Goal: Complete application form: Complete application form

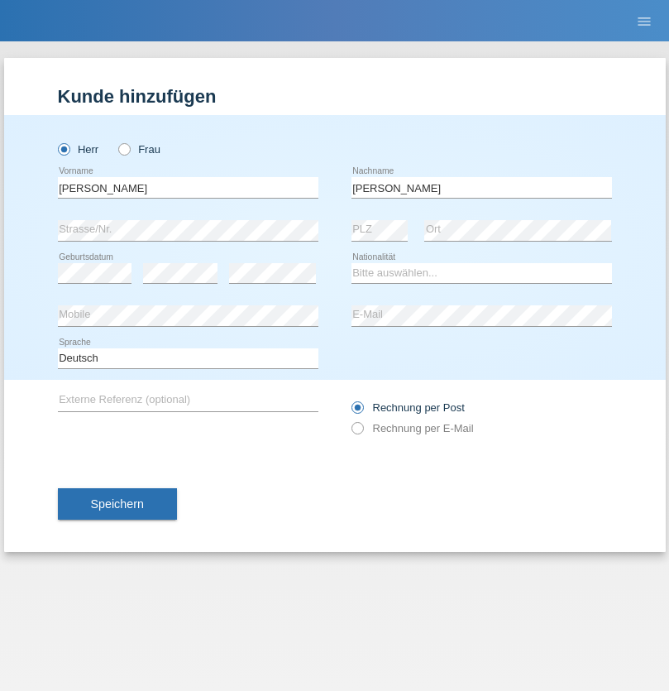
type input "[PERSON_NAME]"
select select "PT"
select select "C"
select select "06"
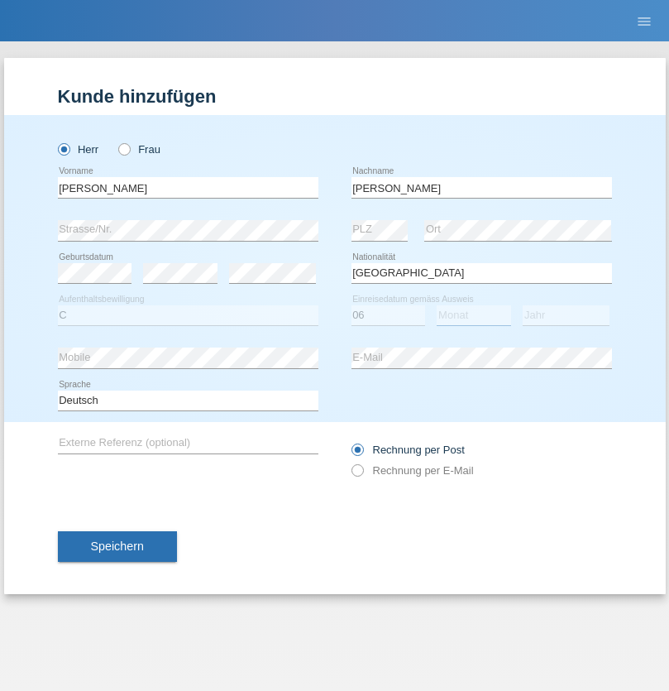
select select "09"
select select "2021"
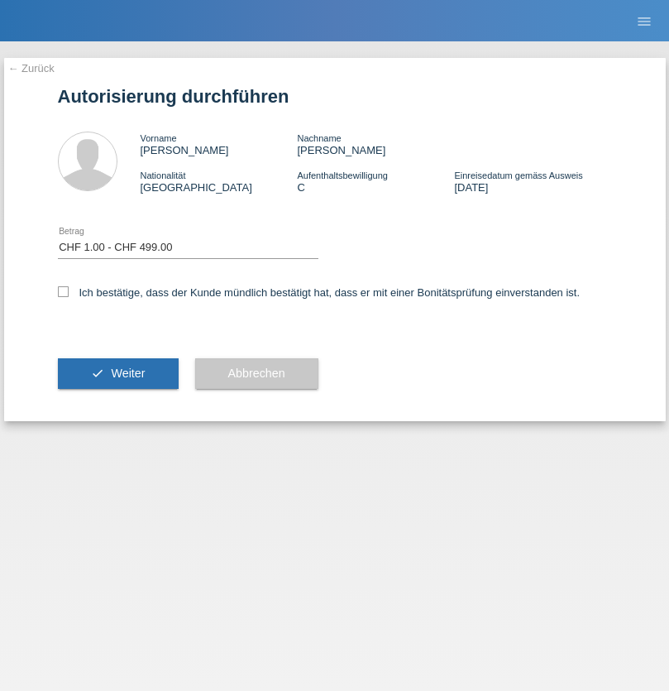
select select "1"
checkbox input "true"
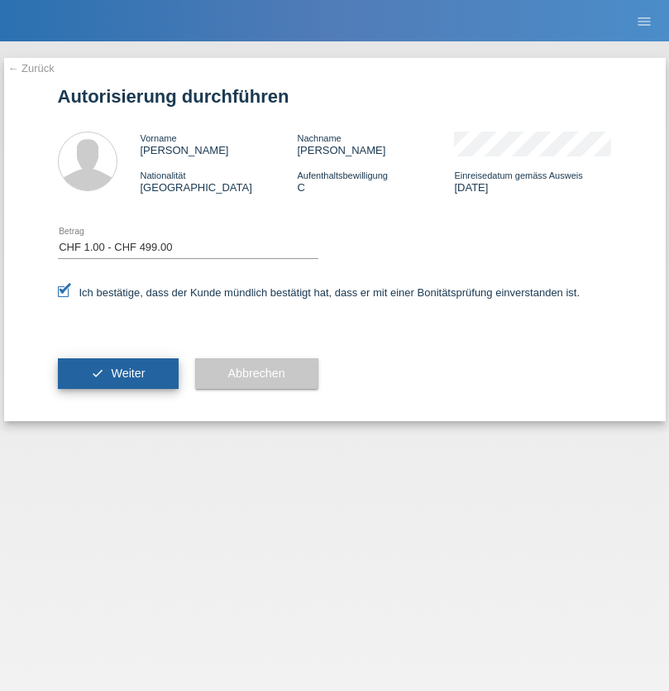
click at [117, 373] on span "Weiter" at bounding box center [128, 372] width 34 height 13
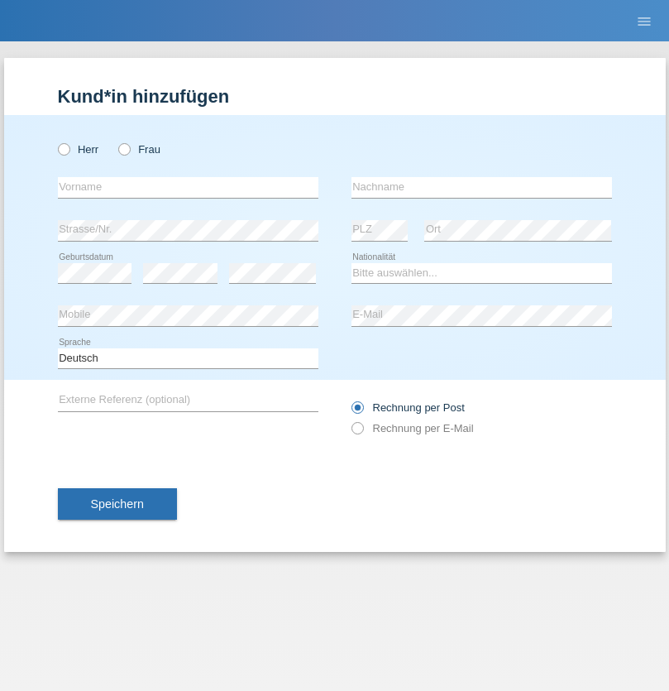
radio input "true"
click at [188, 187] on input "text" at bounding box center [188, 187] width 261 height 21
type input "[PERSON_NAME]"
click at [481, 187] on input "text" at bounding box center [481, 187] width 261 height 21
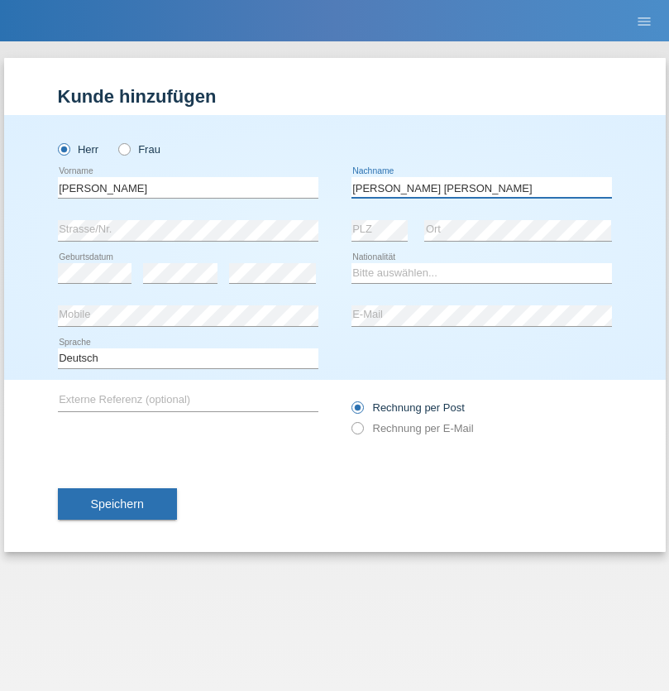
type input "Reis da Silva"
select select "AO"
select select "C"
select select "04"
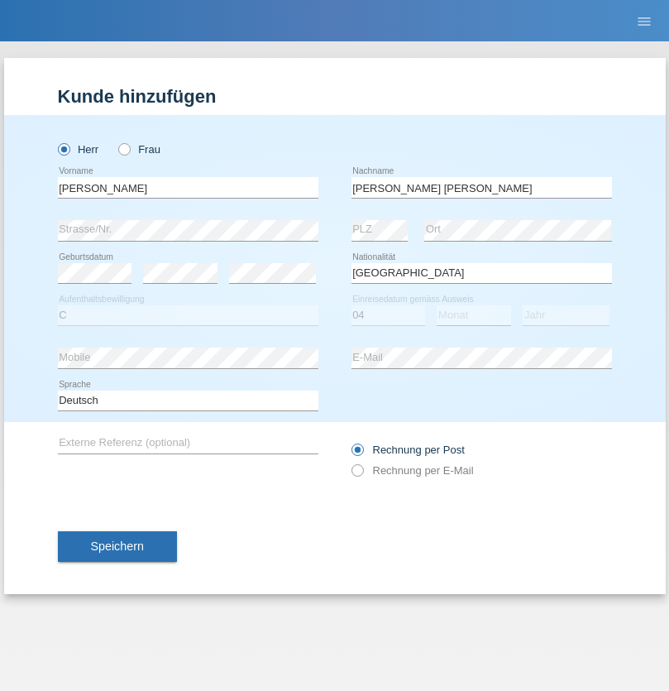
select select "07"
select select "1988"
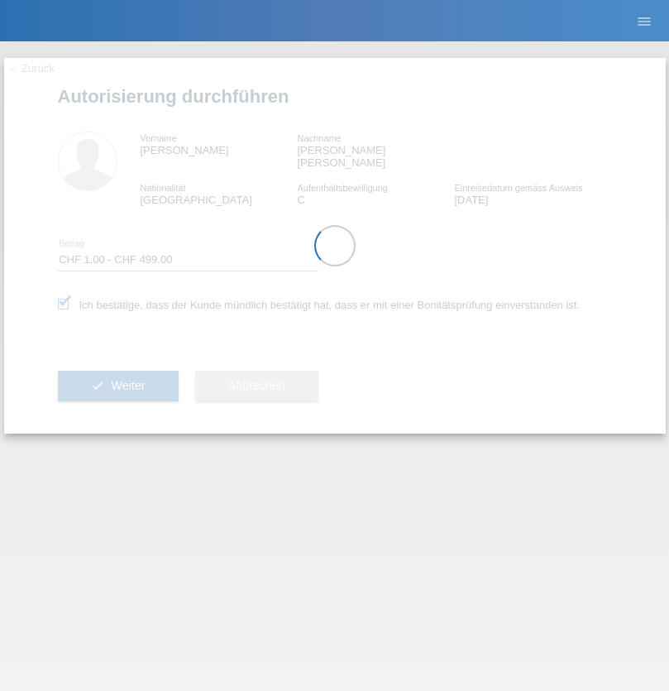
select select "1"
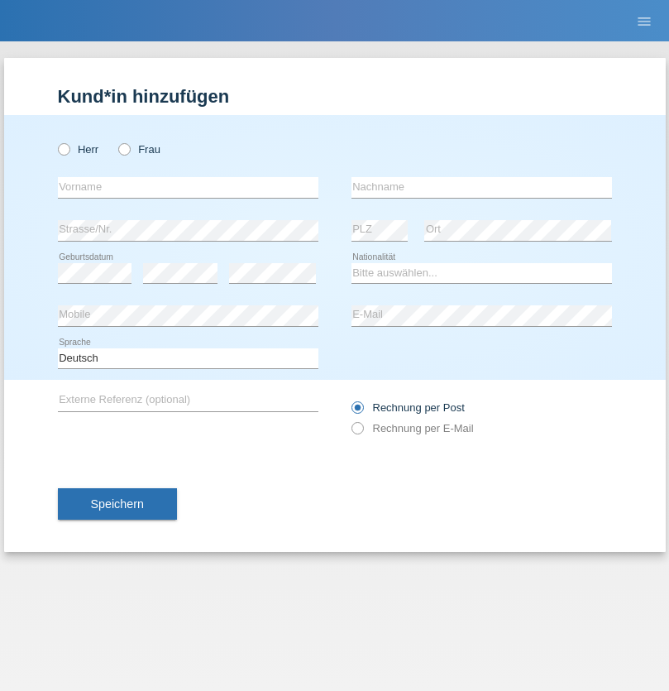
radio input "true"
click at [188, 187] on input "text" at bounding box center [188, 187] width 261 height 21
type input "Ibtissam"
click at [481, 187] on input "text" at bounding box center [481, 187] width 261 height 21
type input "[DEMOGRAPHIC_DATA]"
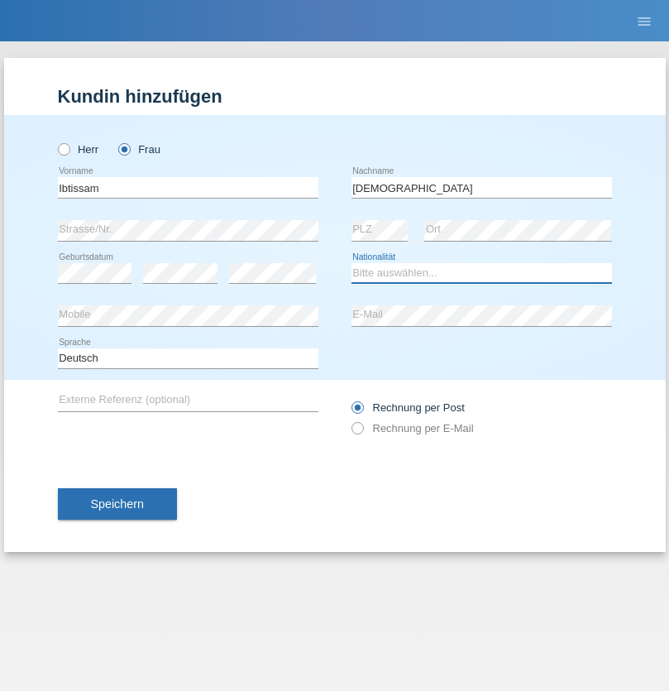
select select "MA"
select select "C"
select select "02"
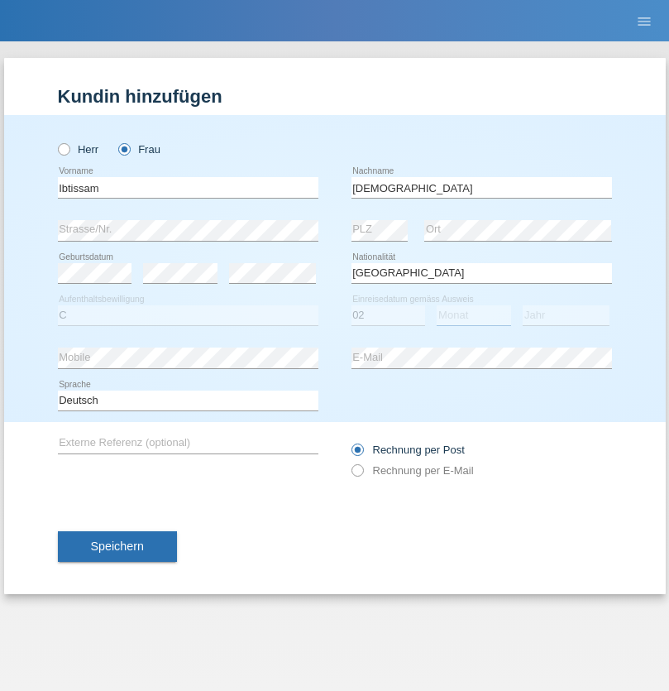
select select "01"
select select "1986"
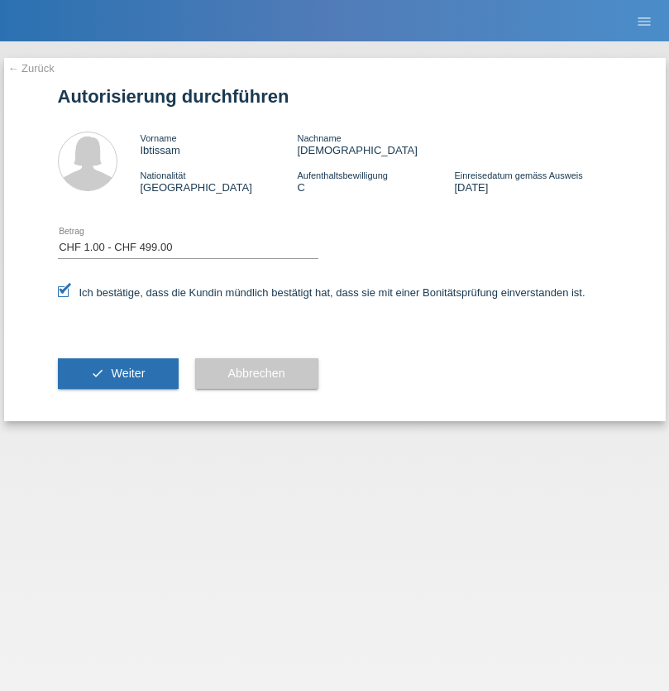
select select "1"
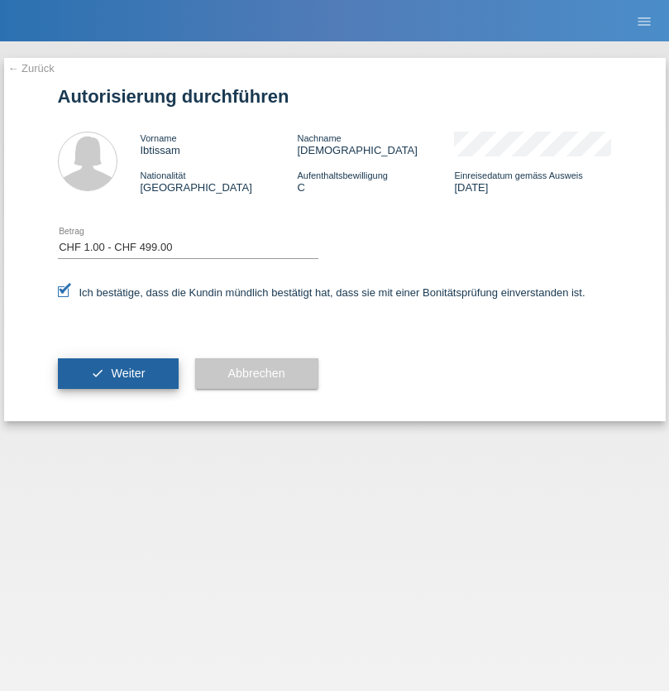
click at [117, 373] on span "Weiter" at bounding box center [128, 372] width 34 height 13
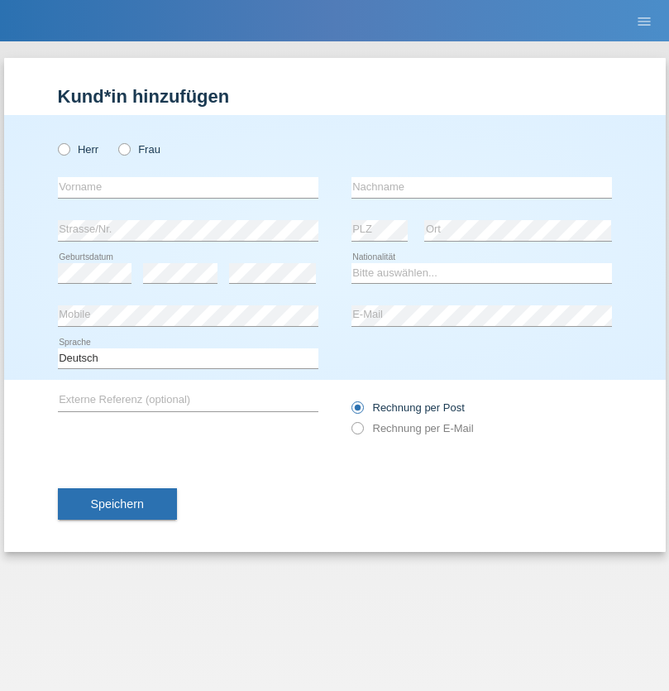
radio input "true"
click at [188, 187] on input "text" at bounding box center [188, 187] width 261 height 21
type input "HotiHoti"
click at [481, 187] on input "text" at bounding box center [481, 187] width 261 height 21
type input "Shkelzen"
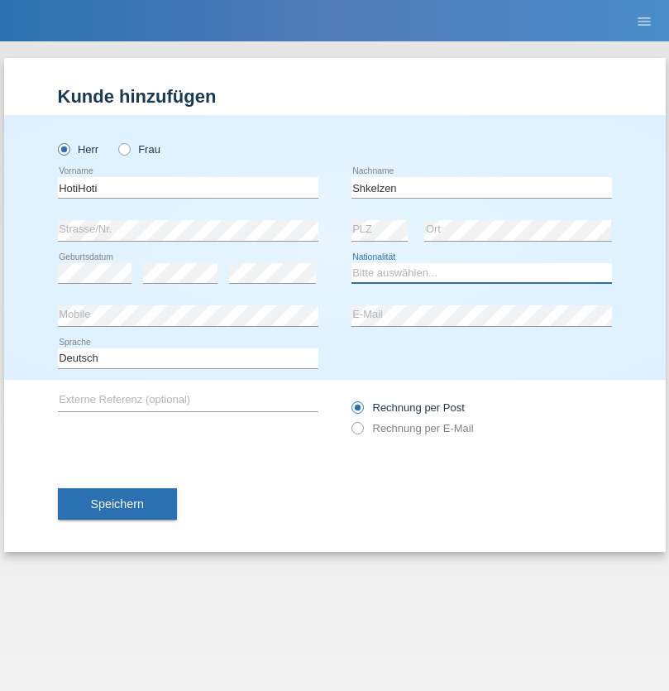
select select "XK"
select select "C"
select select "18"
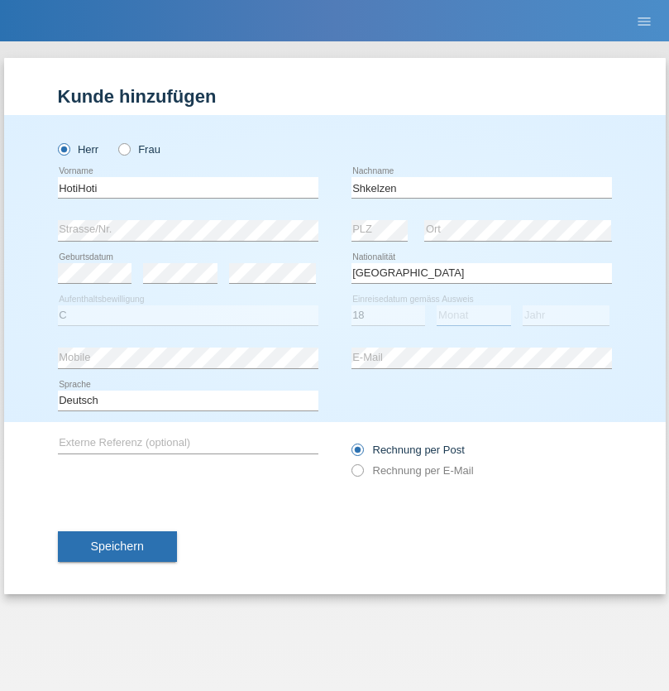
select select "01"
select select "1979"
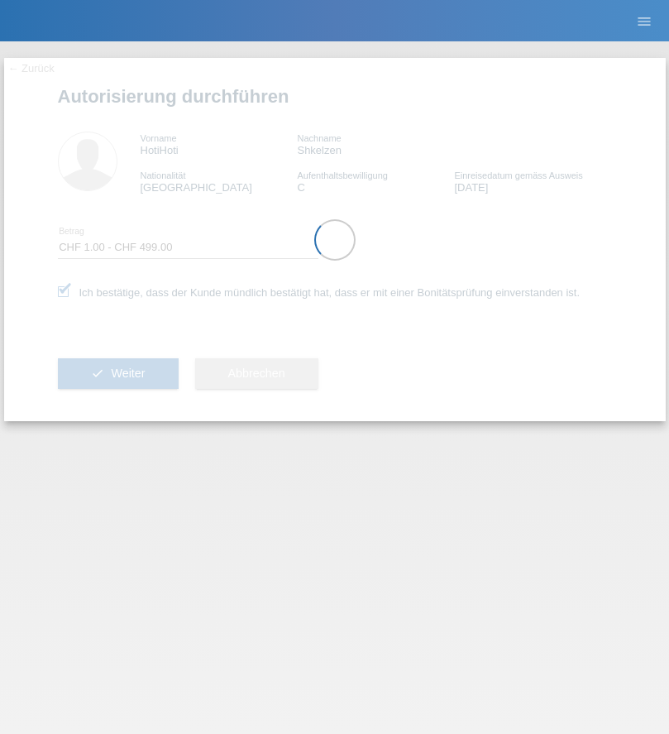
select select "1"
